Goal: Transaction & Acquisition: Purchase product/service

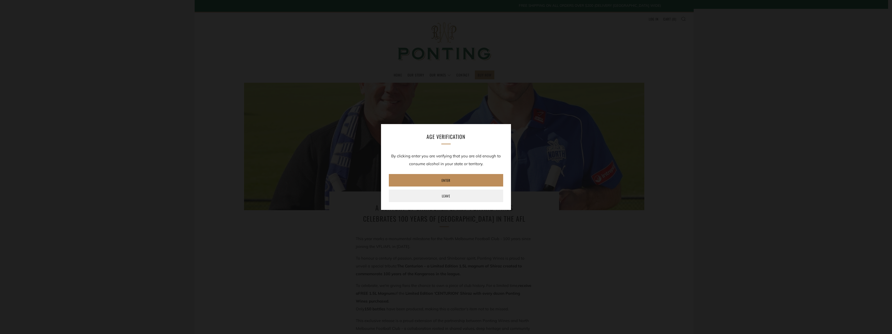
click at [451, 180] on link "Enter" at bounding box center [446, 180] width 114 height 12
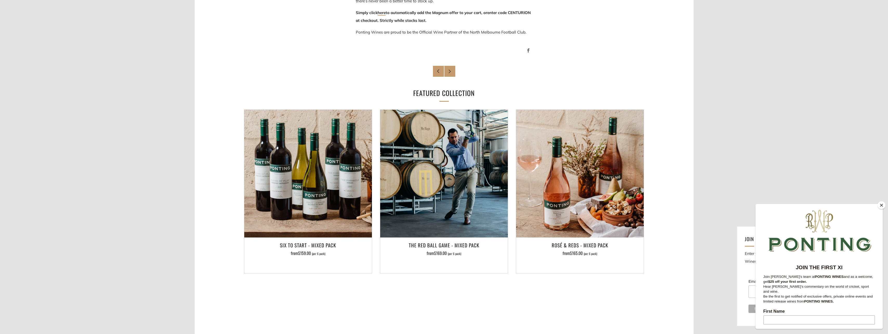
scroll to position [468, 0]
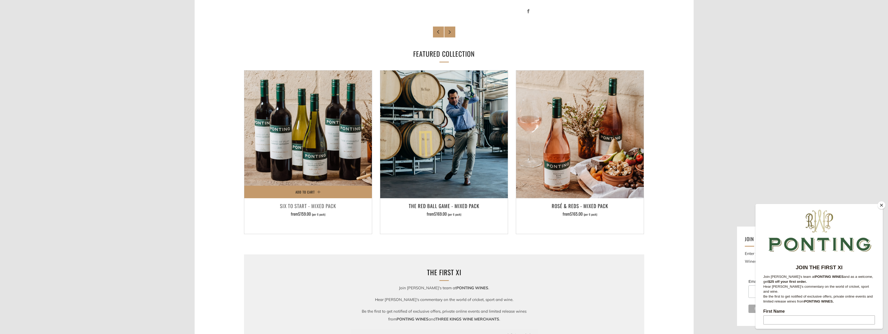
click at [337, 211] on div "Six To Start - Mixed Pack from $159.00 (per 6 pack)" at bounding box center [308, 214] width 128 height 26
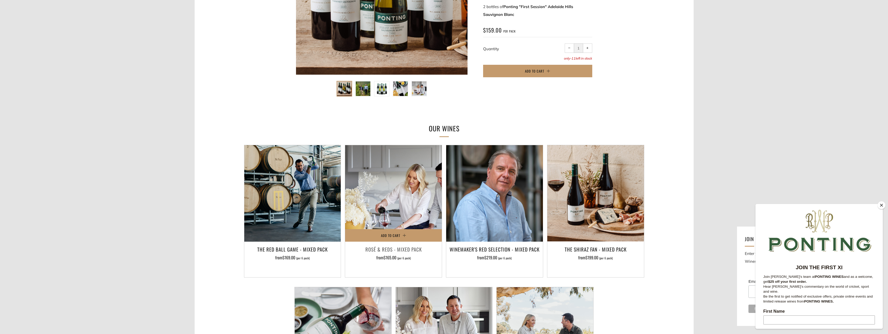
scroll to position [182, 0]
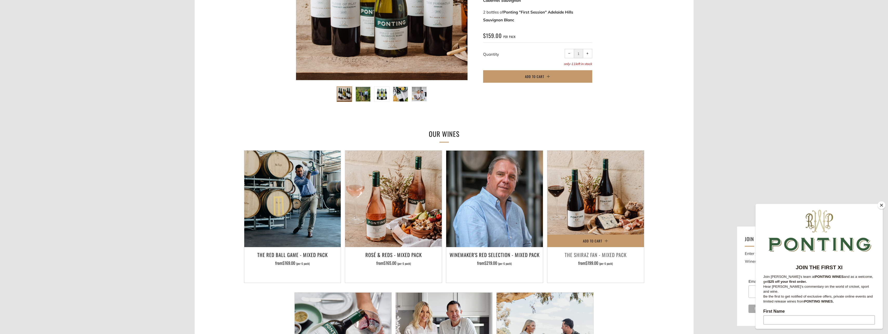
click at [592, 251] on h3 "The Shiraz Fan - Mixed Pack" at bounding box center [596, 254] width 92 height 9
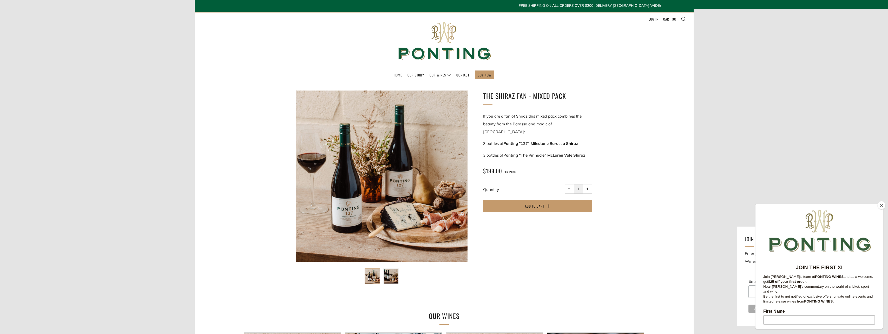
click at [398, 77] on link "Home" at bounding box center [398, 75] width 8 height 8
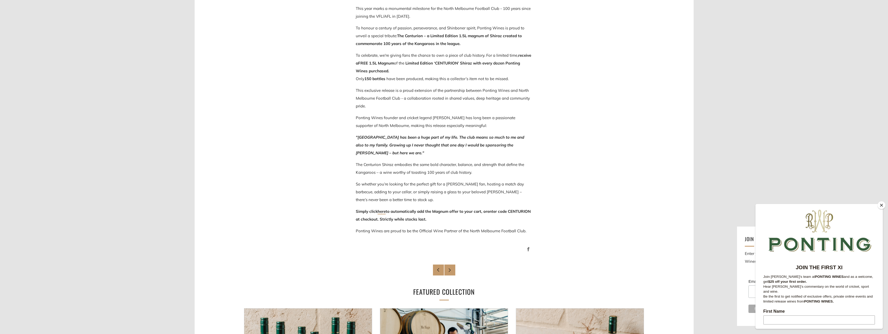
scroll to position [234, 0]
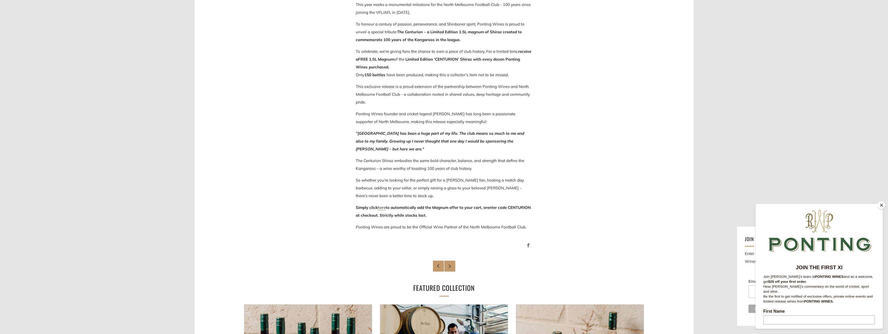
click at [384, 208] on link "here" at bounding box center [382, 207] width 8 height 5
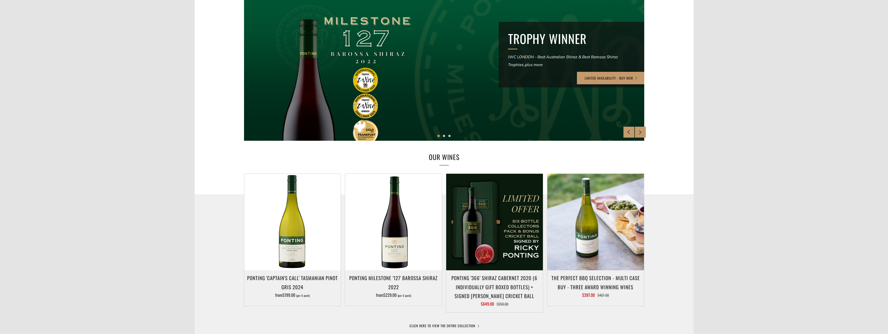
scroll to position [104, 0]
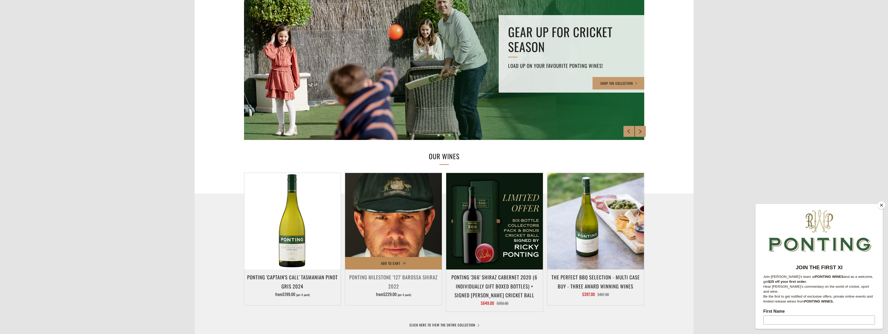
click at [407, 265] on button "Add to Cart" at bounding box center [393, 263] width 97 height 12
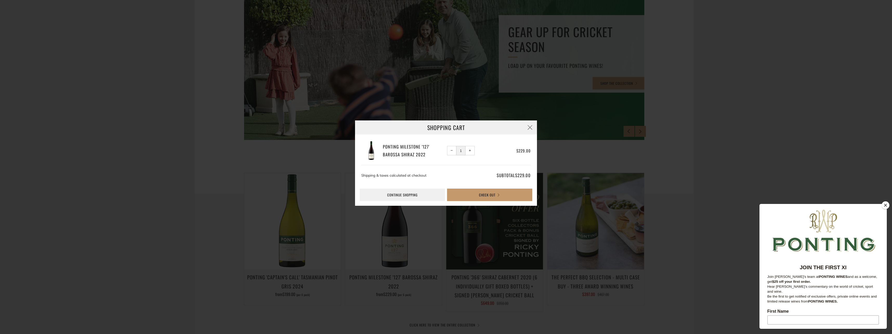
click at [468, 152] on button "+ Increase item quantity by one" at bounding box center [469, 150] width 9 height 9
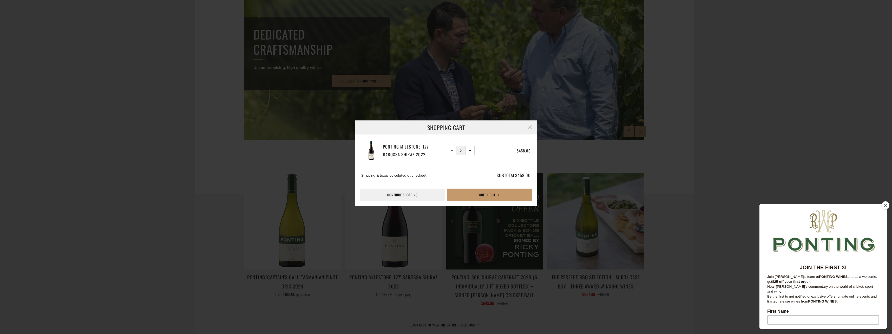
click at [453, 151] on button "− Reduce item quantity by one" at bounding box center [451, 150] width 9 height 9
click at [529, 130] on button "button" at bounding box center [530, 127] width 14 height 14
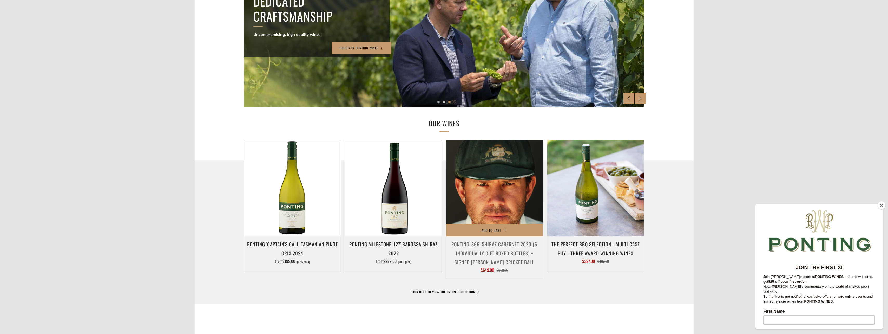
scroll to position [260, 0]
